Goal: Find specific page/section: Find specific page/section

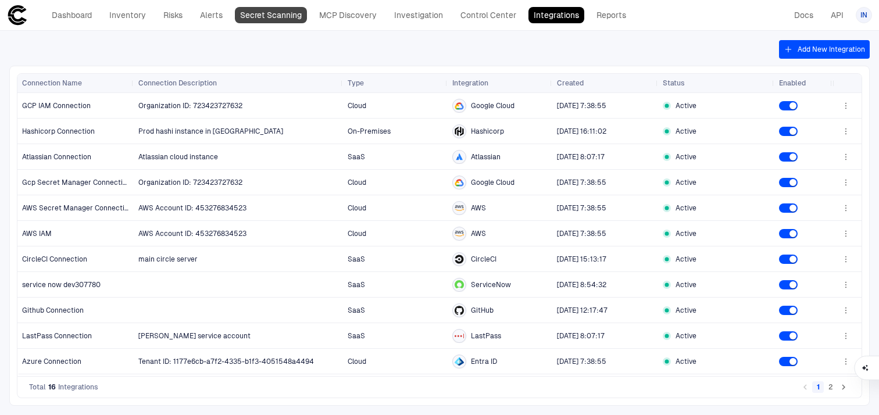
click at [255, 21] on link "Secret Scanning" at bounding box center [271, 15] width 72 height 16
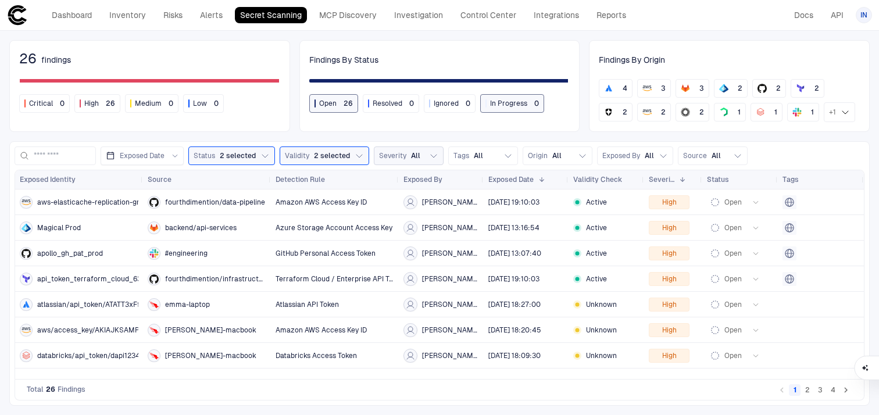
click at [388, 159] on span "Severity" at bounding box center [392, 155] width 27 height 9
click at [309, 158] on div "Validity 2 selected" at bounding box center [317, 155] width 65 height 9
click at [260, 154] on icon "button" at bounding box center [264, 155] width 9 height 9
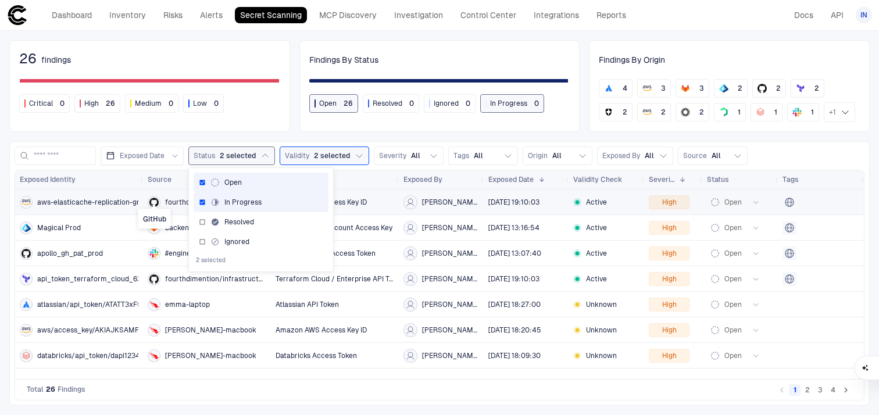
click at [156, 198] on icon "GitHub" at bounding box center [153, 202] width 9 height 9
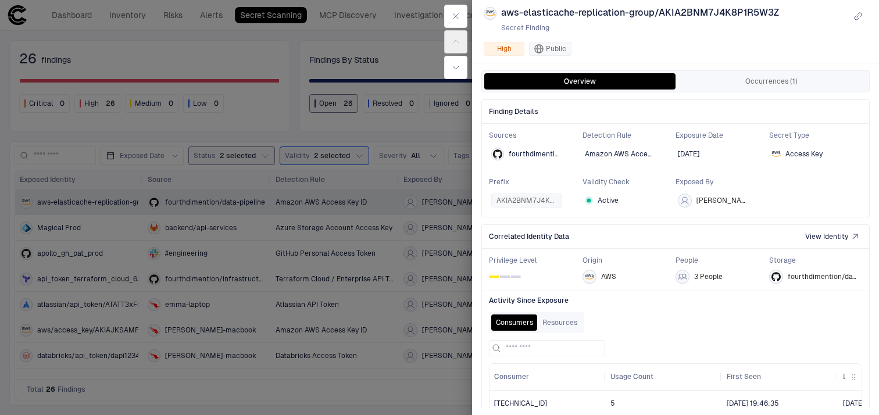
click at [441, 19] on div at bounding box center [456, 42] width 33 height 84
click at [453, 19] on icon "button" at bounding box center [455, 16] width 9 height 9
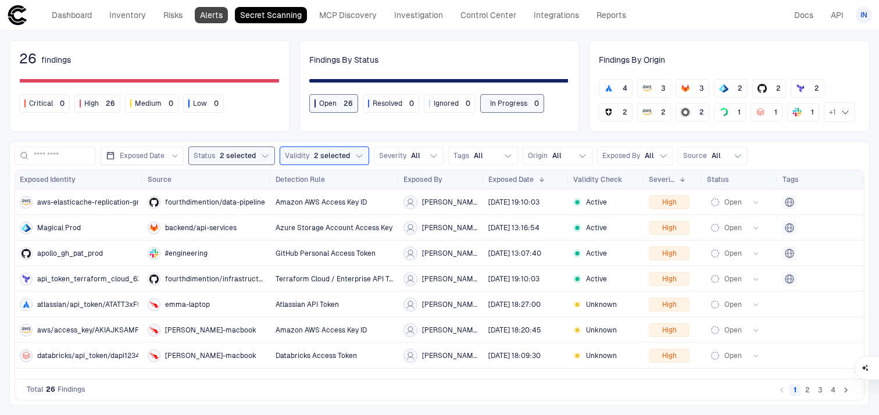
click at [213, 16] on link "Alerts" at bounding box center [211, 15] width 33 height 16
